Goal: Information Seeking & Learning: Learn about a topic

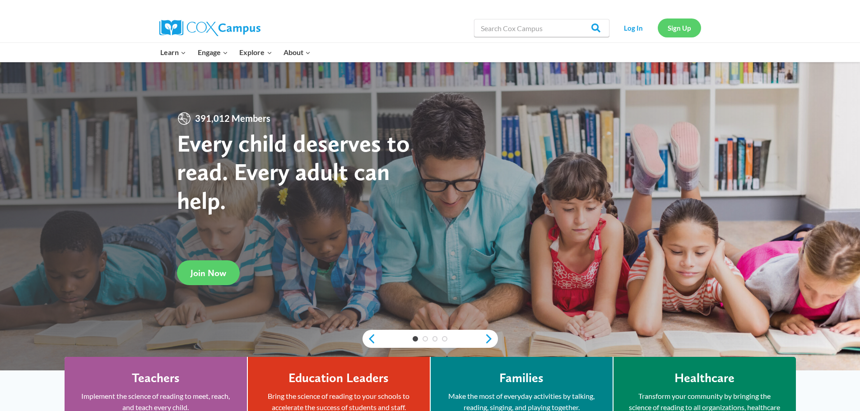
click at [672, 30] on link "Sign Up" at bounding box center [679, 28] width 43 height 19
drag, startPoint x: 672, startPoint y: 30, endPoint x: 649, endPoint y: 68, distance: 43.7
click at [629, 26] on link "Log In" at bounding box center [633, 28] width 39 height 19
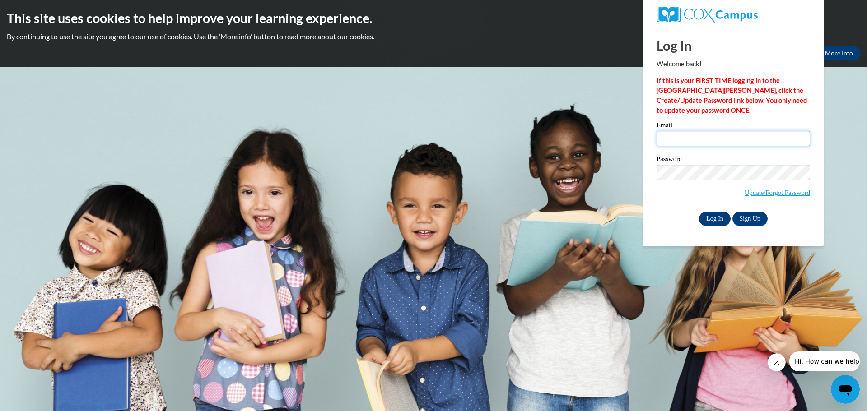
type input "jkschneider@gbaps.org"
click at [711, 219] on input "Log In" at bounding box center [715, 219] width 32 height 14
click at [708, 216] on input "Log In" at bounding box center [715, 219] width 32 height 14
click at [715, 215] on input "Log In" at bounding box center [715, 219] width 32 height 14
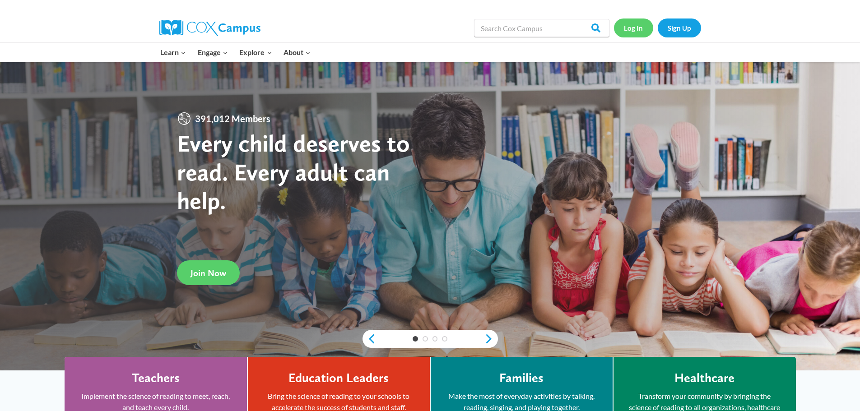
click at [639, 32] on link "Log In" at bounding box center [633, 28] width 39 height 19
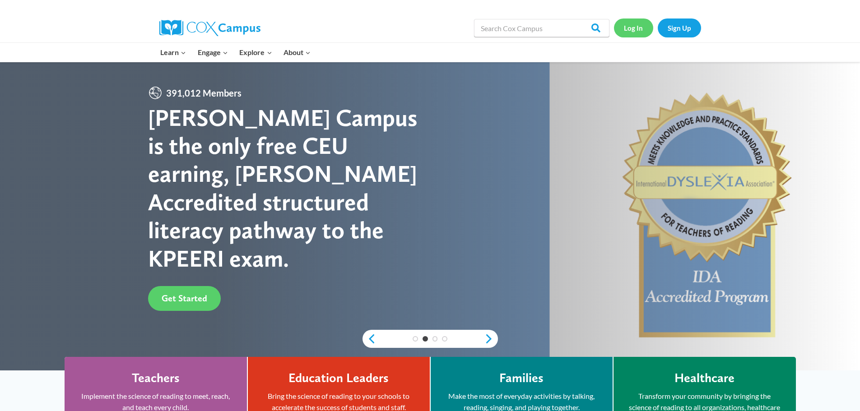
click at [622, 28] on link "Log In" at bounding box center [633, 28] width 39 height 19
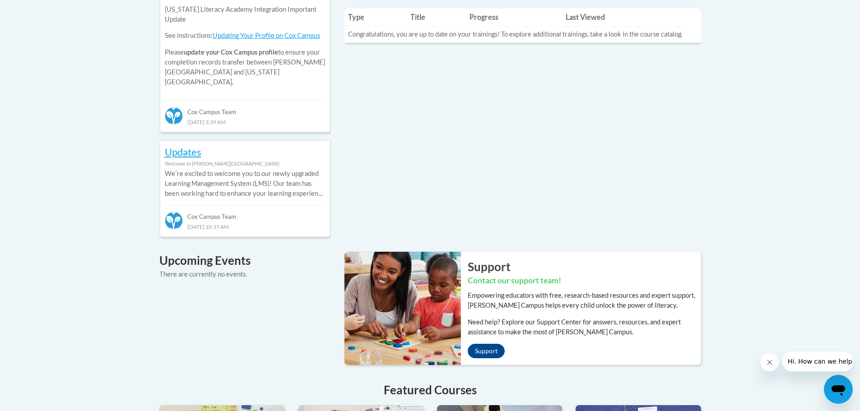
scroll to position [542, 0]
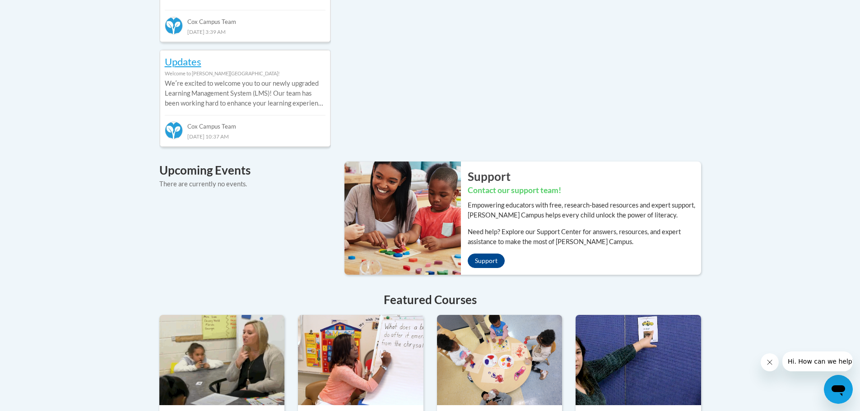
click at [766, 358] on button "Close message from company" at bounding box center [769, 362] width 18 height 18
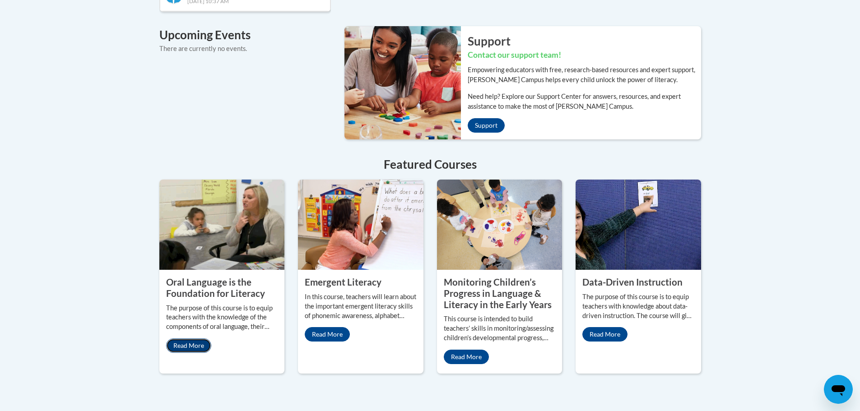
click at [185, 338] on link "Read More" at bounding box center [188, 345] width 45 height 14
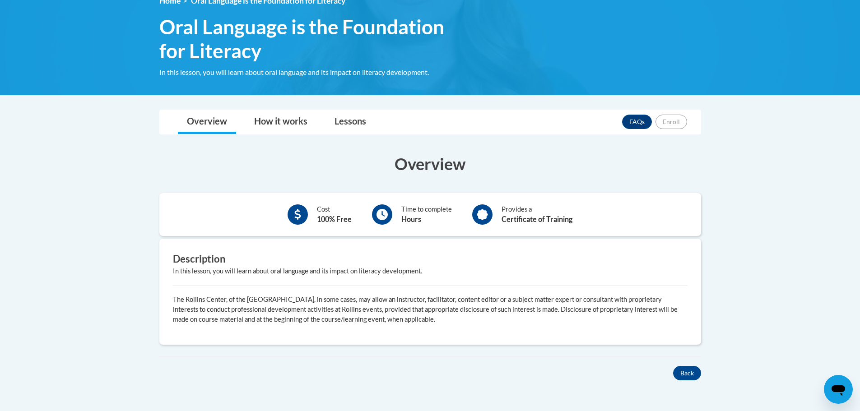
scroll to position [181, 0]
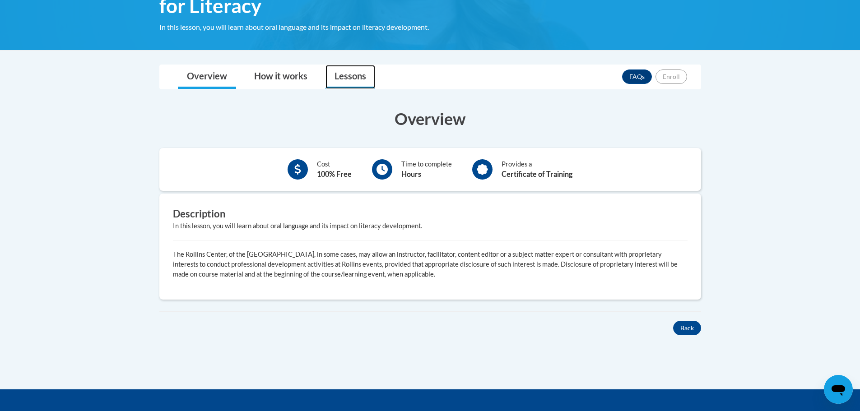
click at [333, 80] on link "Lessons" at bounding box center [350, 77] width 50 height 24
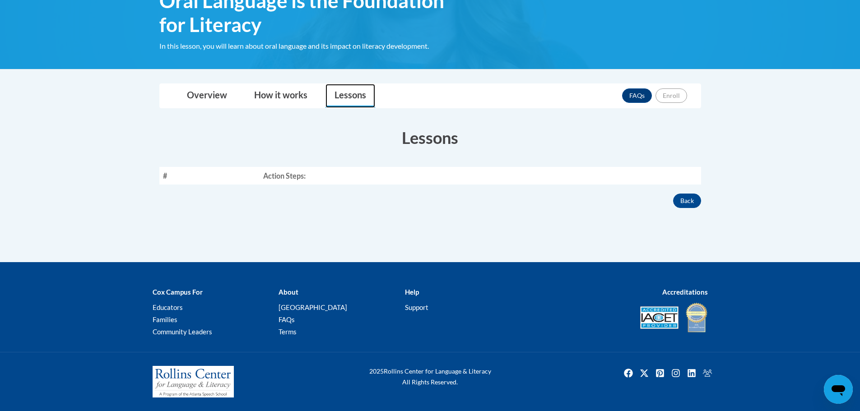
scroll to position [162, 0]
click at [212, 91] on link "Overview" at bounding box center [207, 96] width 58 height 24
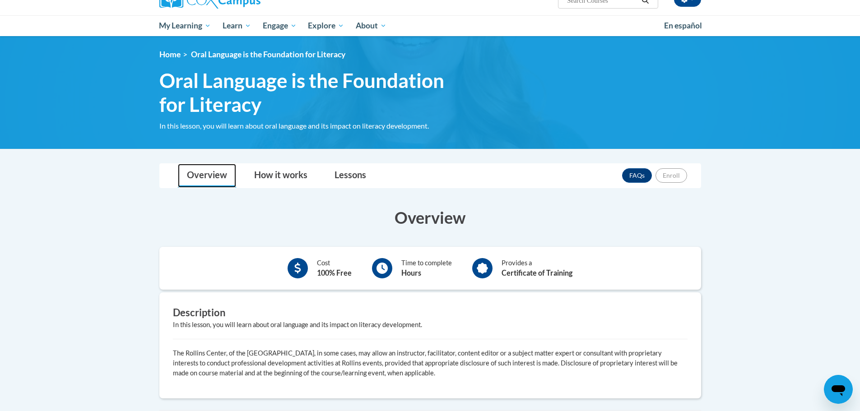
scroll to position [0, 0]
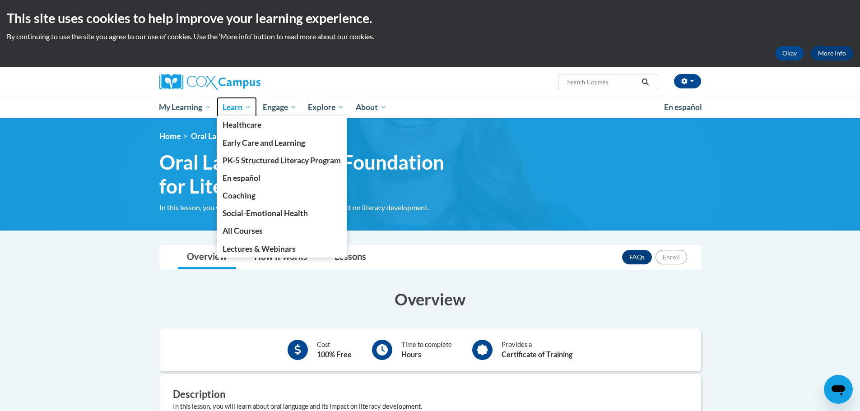
click at [227, 106] on span "Learn" at bounding box center [236, 107] width 28 height 11
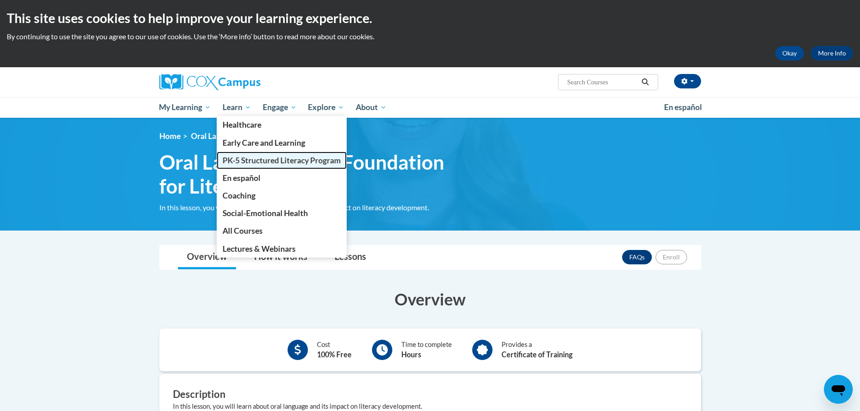
click at [252, 152] on link "PK-5 Structured Literacy Program" at bounding box center [282, 161] width 130 height 18
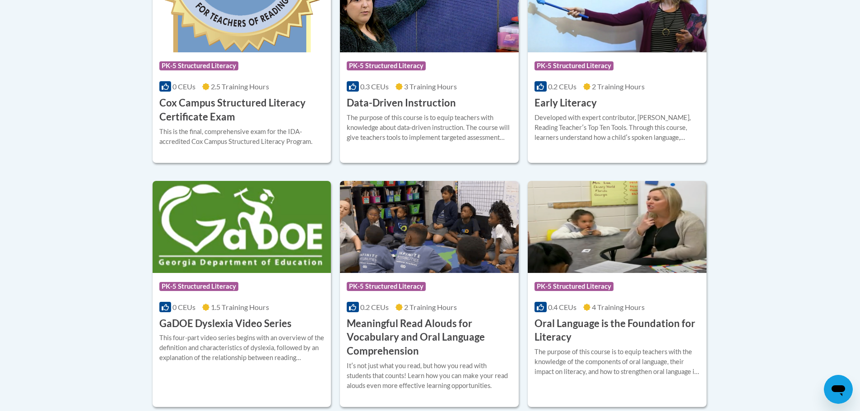
scroll to position [542, 0]
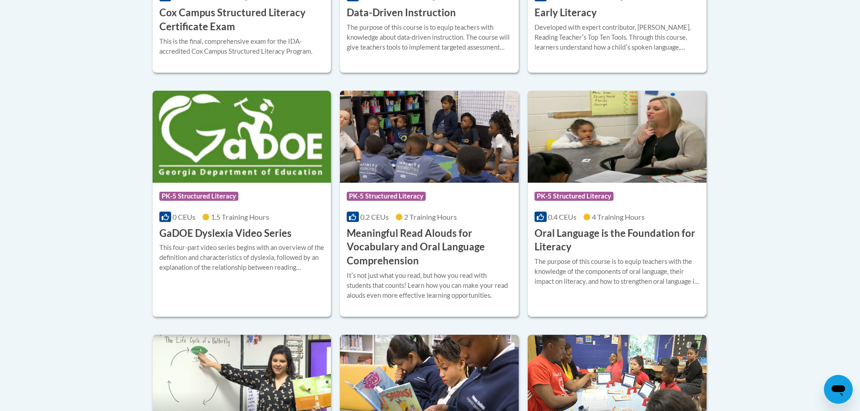
click at [651, 234] on h3 "Oral Language is the Foundation for Literacy" at bounding box center [616, 241] width 165 height 28
click at [578, 236] on h3 "Oral Language is the Foundation for Literacy" at bounding box center [616, 241] width 165 height 28
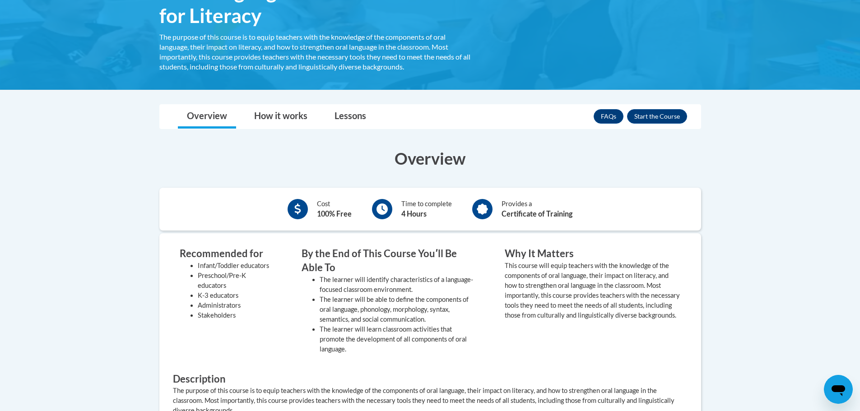
scroll to position [271, 0]
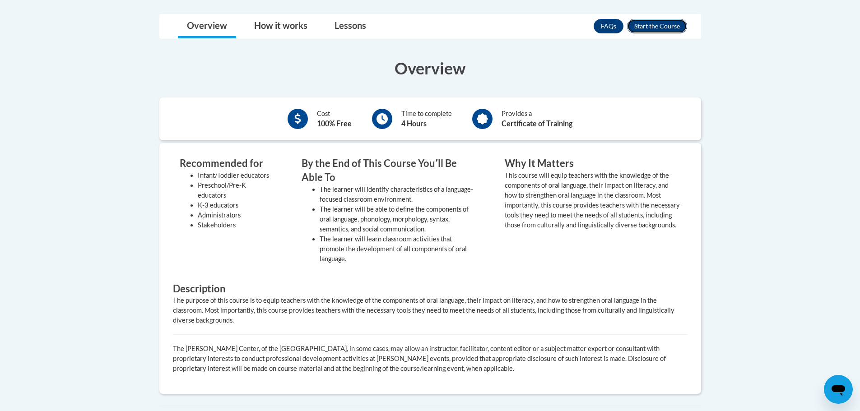
click at [649, 28] on button "Enroll" at bounding box center [657, 26] width 60 height 14
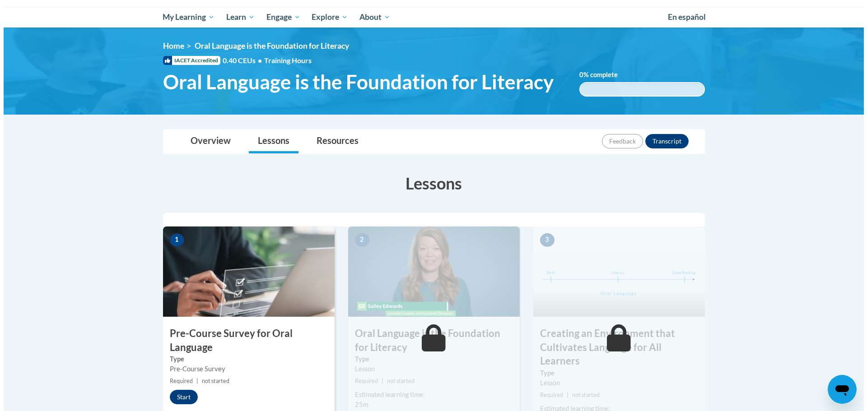
scroll to position [181, 0]
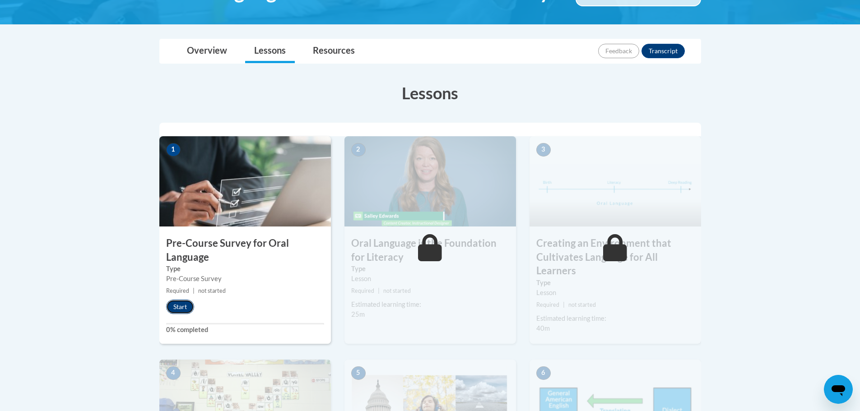
click at [180, 307] on button "Start" at bounding box center [180, 307] width 28 height 14
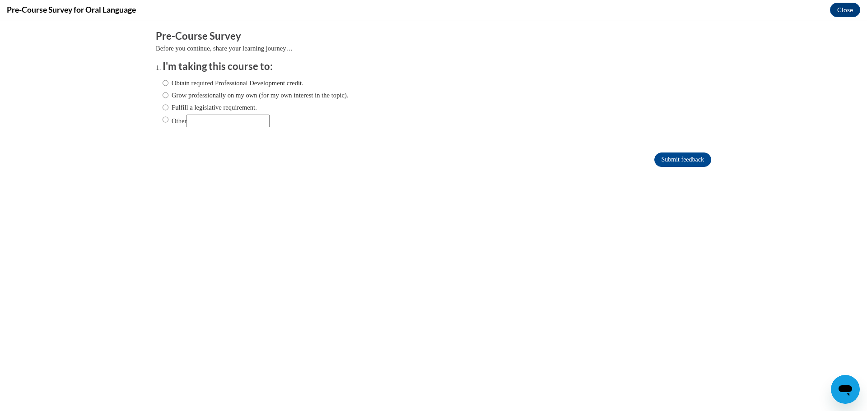
scroll to position [0, 0]
click at [162, 117] on input "Other" at bounding box center [165, 120] width 6 height 10
radio input "true"
click at [663, 161] on input "Submit feedback" at bounding box center [682, 160] width 57 height 14
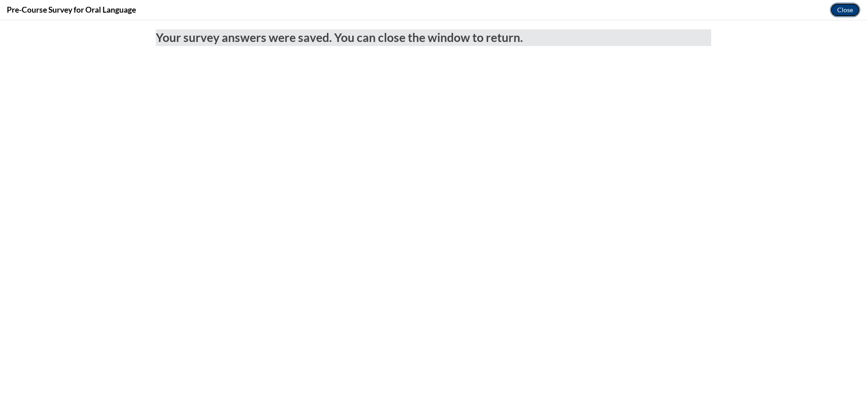
click at [841, 7] on button "Close" at bounding box center [844, 10] width 30 height 14
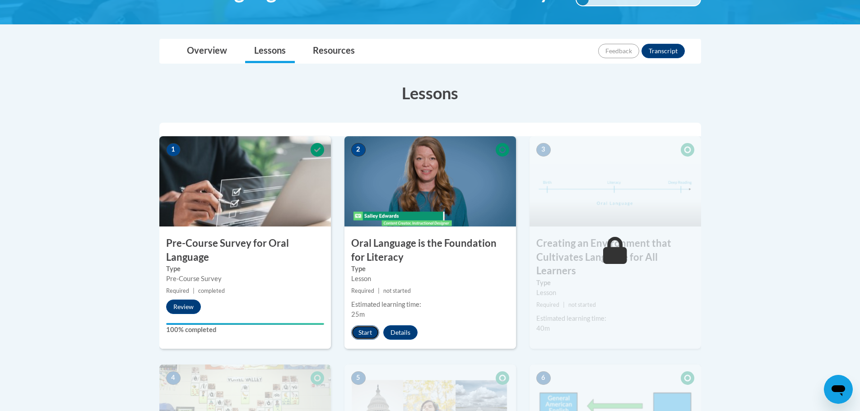
click at [359, 335] on button "Start" at bounding box center [365, 332] width 28 height 14
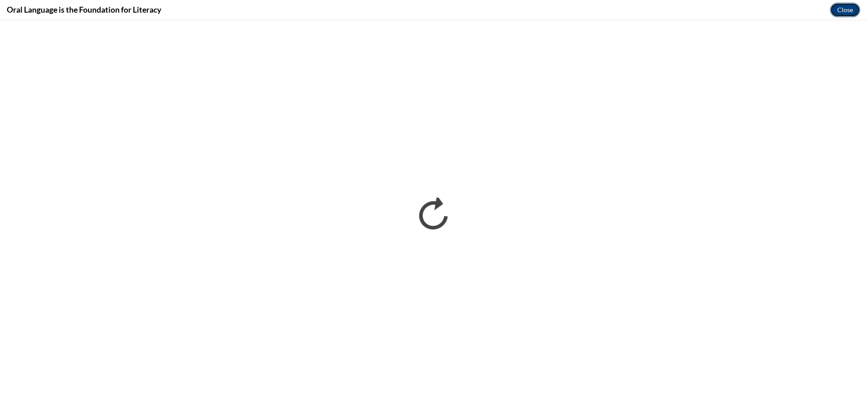
click at [842, 13] on button "Close" at bounding box center [844, 10] width 30 height 14
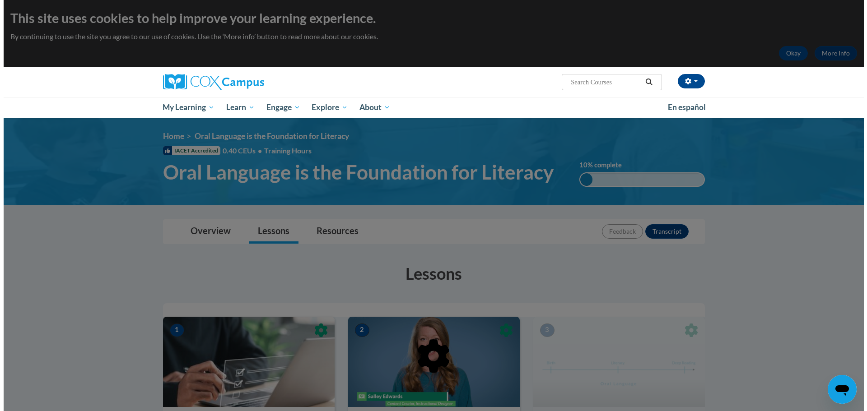
scroll to position [135, 0]
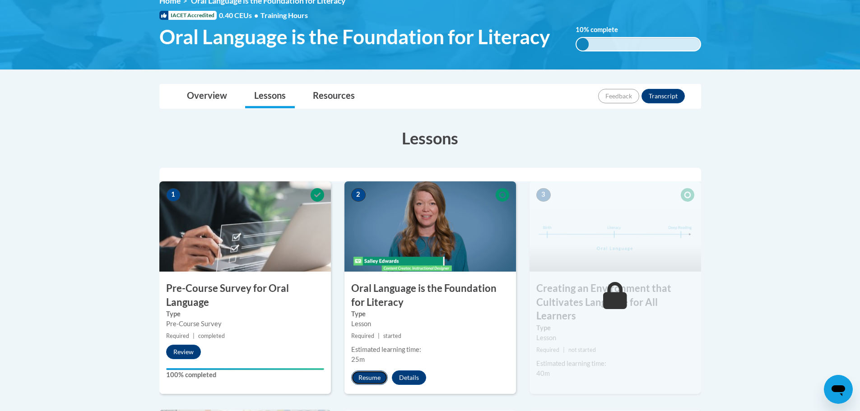
click at [366, 375] on button "Resume" at bounding box center [369, 378] width 37 height 14
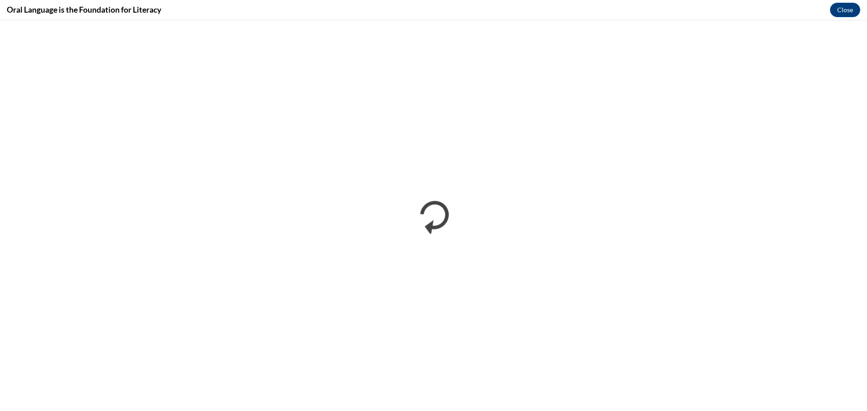
scroll to position [0, 0]
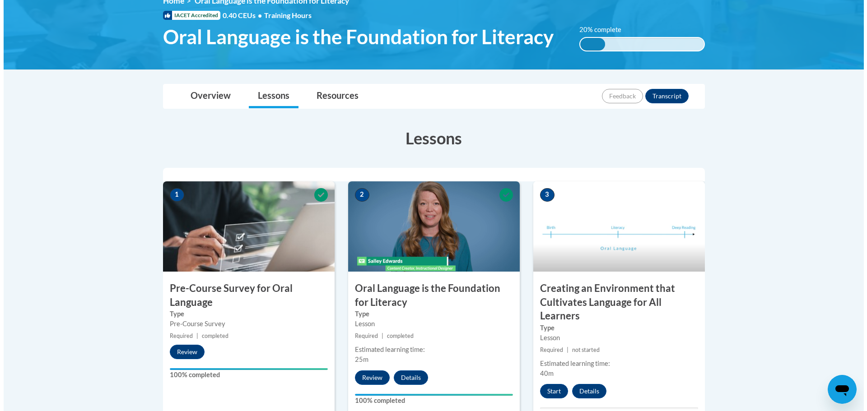
scroll to position [226, 0]
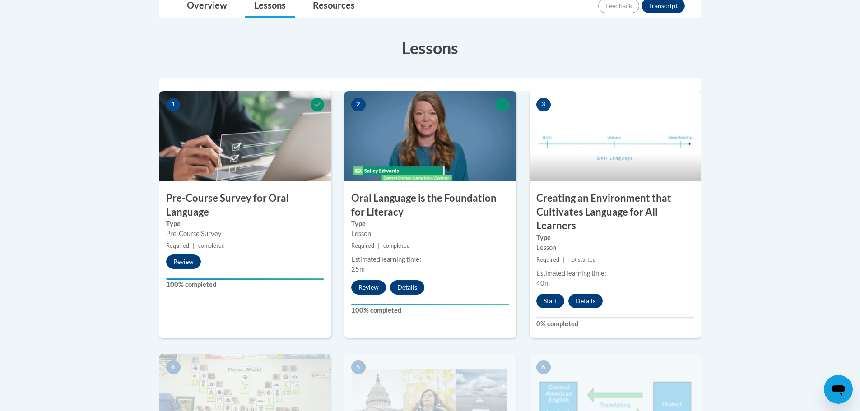
click at [587, 165] on img at bounding box center [614, 136] width 171 height 90
click at [550, 298] on button "Start" at bounding box center [550, 301] width 28 height 14
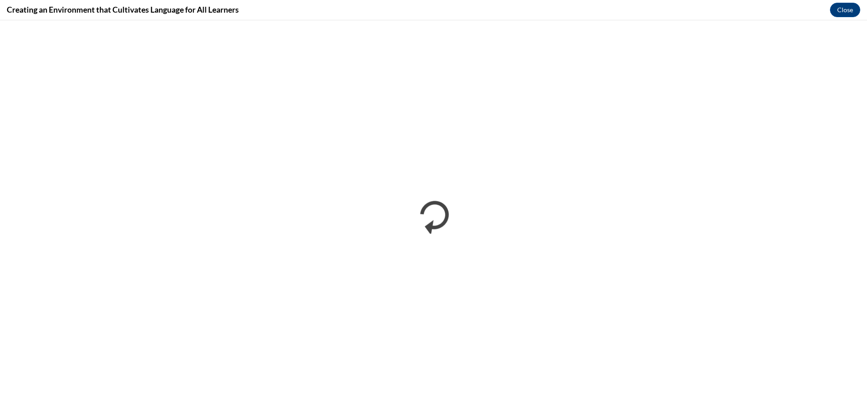
scroll to position [0, 0]
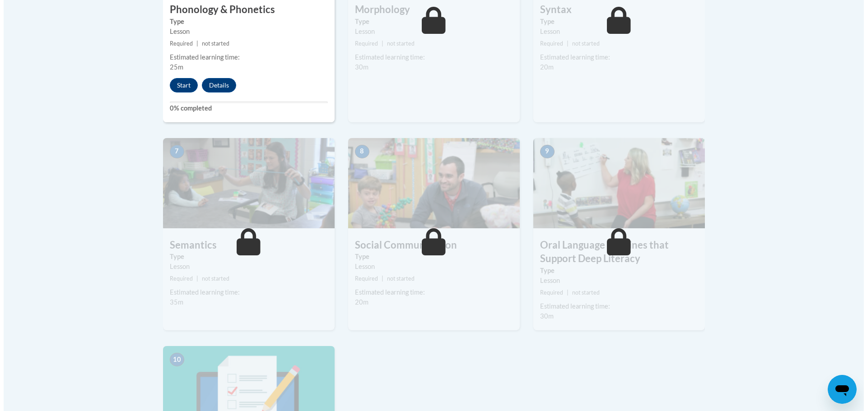
scroll to position [632, 0]
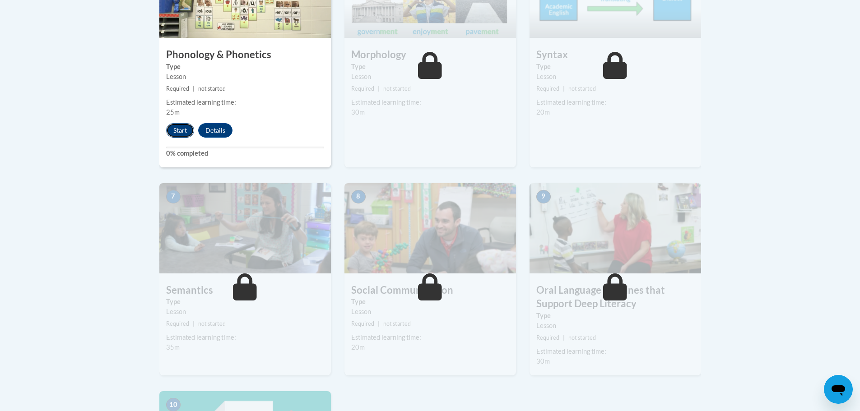
click at [176, 131] on button "Start" at bounding box center [180, 130] width 28 height 14
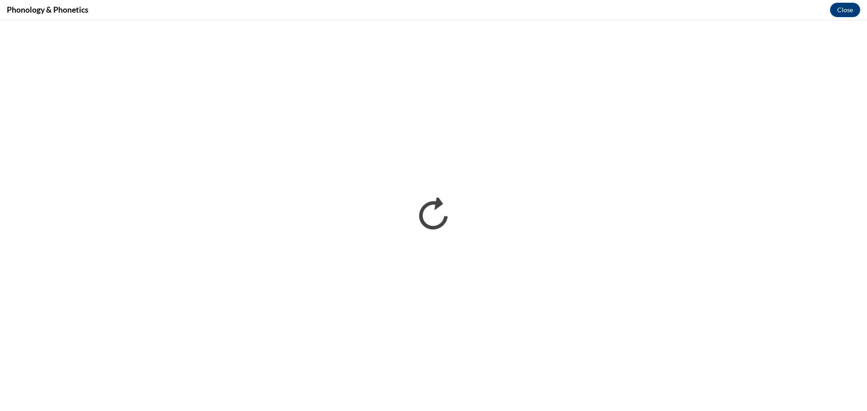
scroll to position [0, 0]
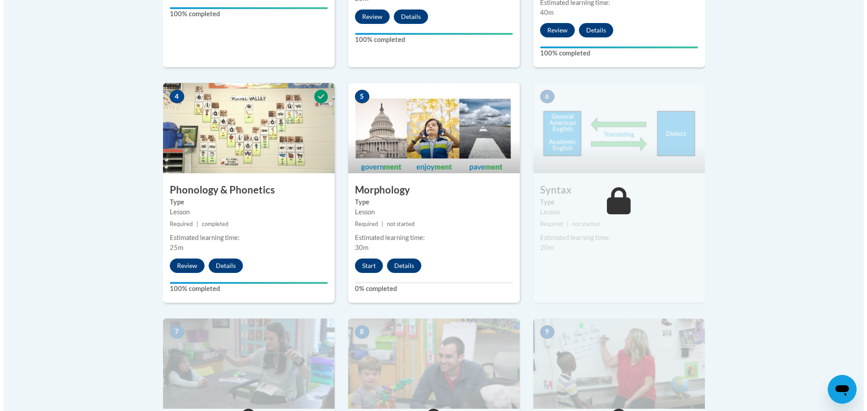
scroll to position [587, 0]
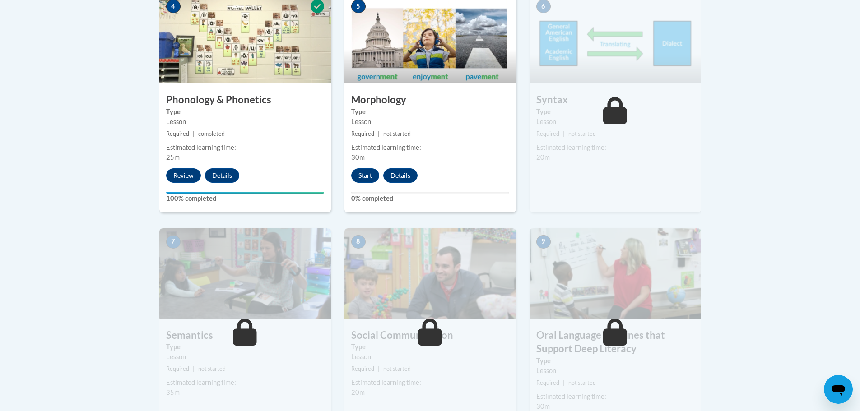
click at [563, 124] on div "Lesson" at bounding box center [615, 122] width 158 height 10
click at [372, 174] on button "Start" at bounding box center [365, 175] width 28 height 14
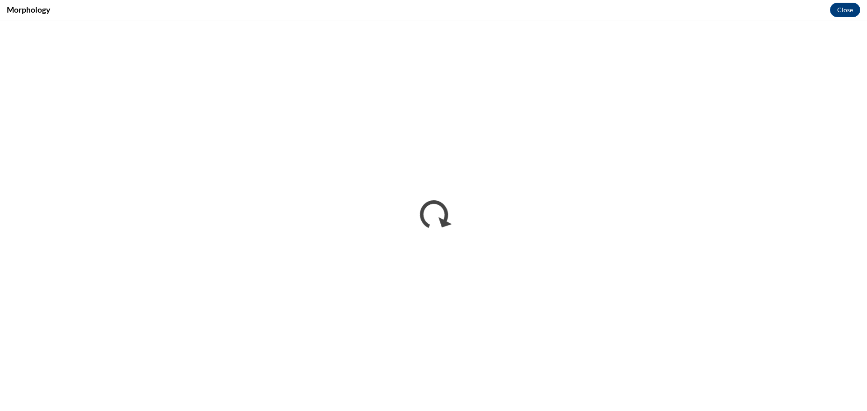
scroll to position [0, 0]
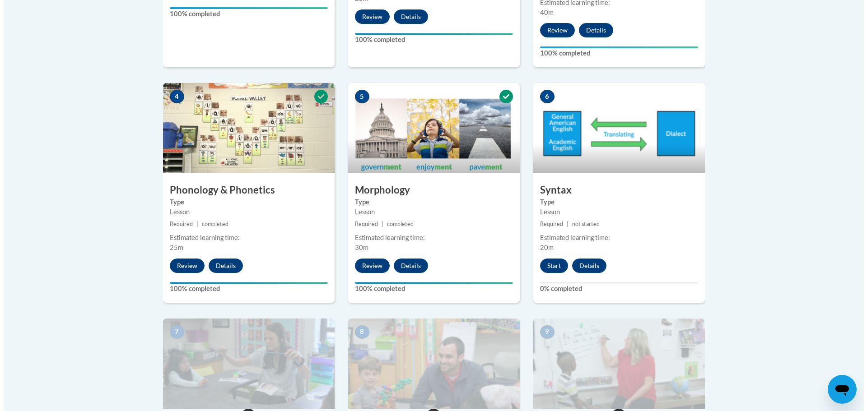
scroll to position [542, 0]
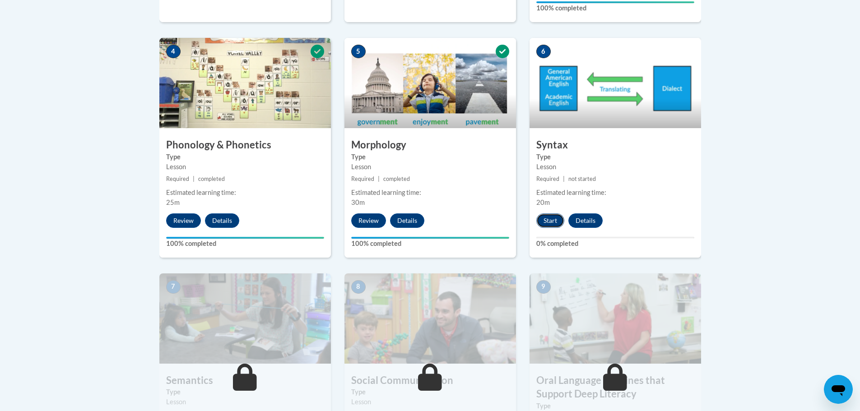
click at [554, 219] on button "Start" at bounding box center [550, 220] width 28 height 14
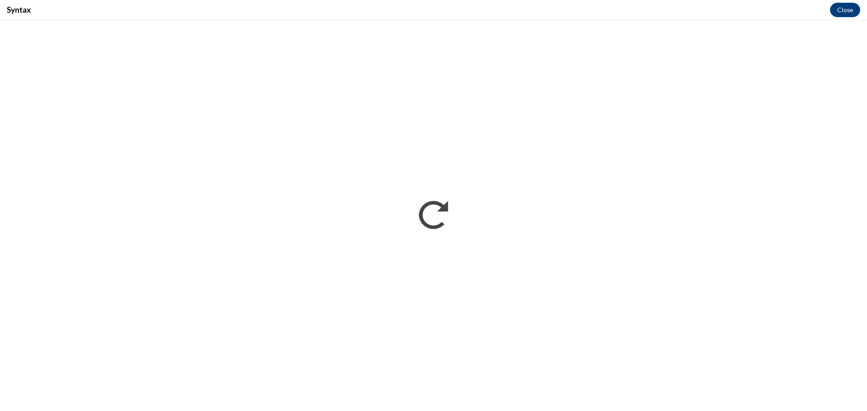
scroll to position [0, 0]
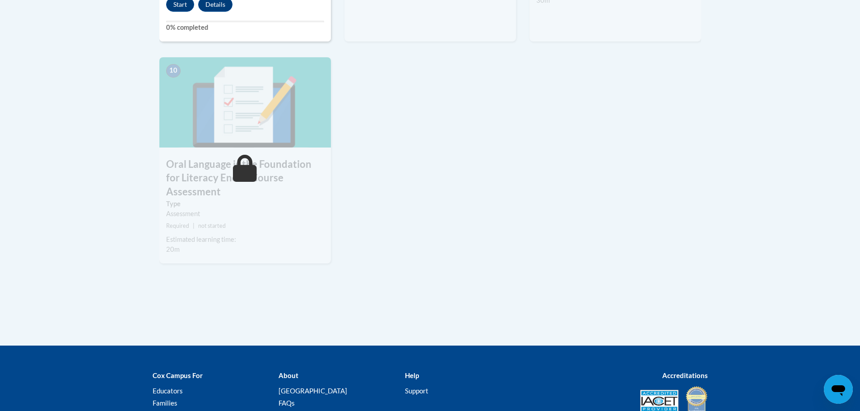
scroll to position [722, 0]
